Goal: Task Accomplishment & Management: Manage account settings

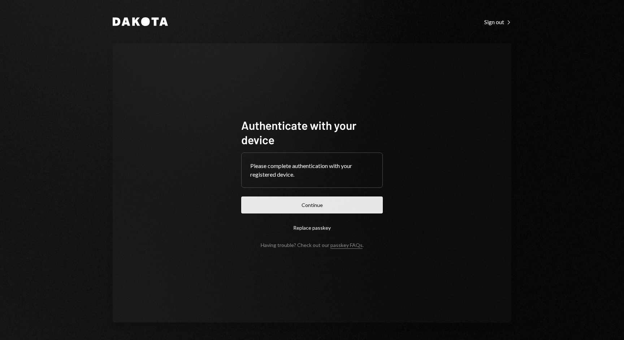
click at [320, 205] on button "Continue" at bounding box center [311, 205] width 141 height 17
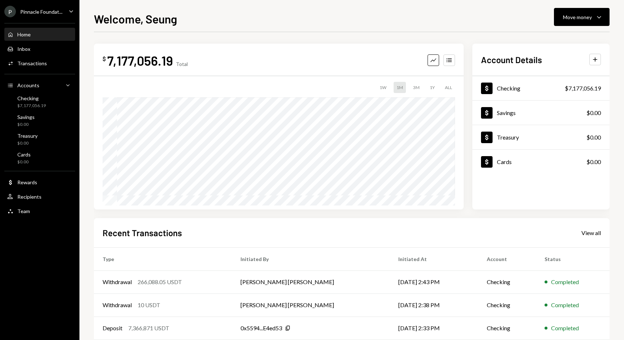
click at [86, 187] on div "Welcome, Seung Move money Caret Down $ 7,177,056.19 Total Graph Accounts 1W 1M …" at bounding box center [351, 170] width 544 height 340
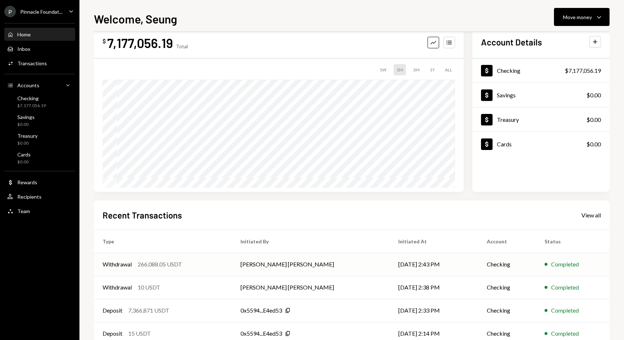
scroll to position [19, 0]
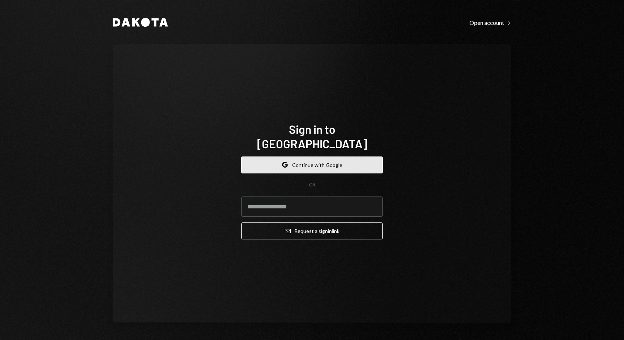
click at [320, 165] on button "Google Continue with Google" at bounding box center [311, 165] width 141 height 17
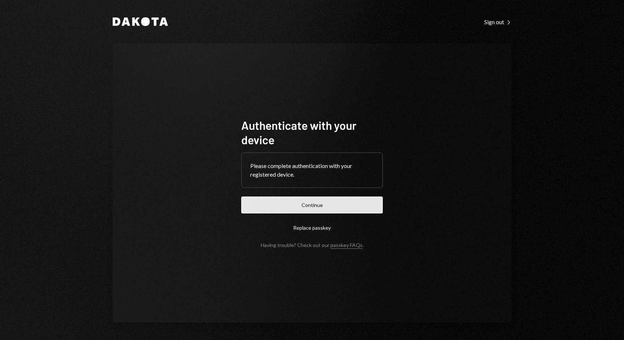
click at [324, 206] on button "Continue" at bounding box center [311, 205] width 141 height 17
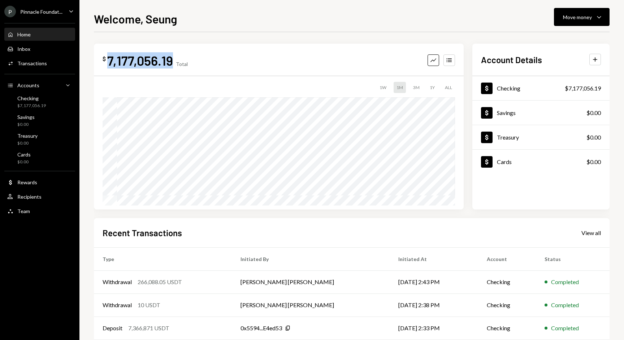
drag, startPoint x: 107, startPoint y: 57, endPoint x: 169, endPoint y: 56, distance: 61.4
click at [169, 56] on div "7,177,056.19" at bounding box center [140, 60] width 66 height 16
